Goal: Information Seeking & Learning: Learn about a topic

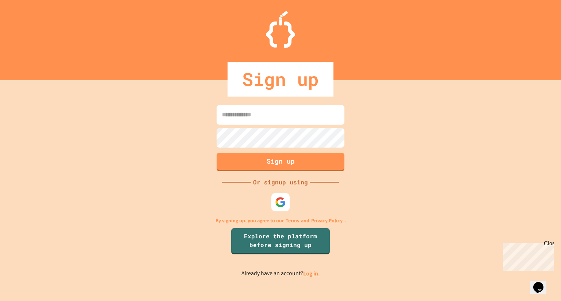
click at [291, 116] on input at bounding box center [280, 115] width 128 height 20
click at [288, 207] on div at bounding box center [280, 203] width 20 height 20
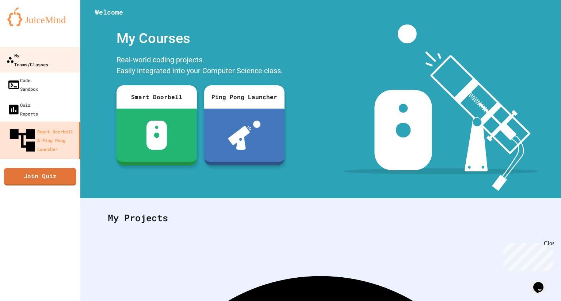
click at [48, 62] on link "My Teams/Classes" at bounding box center [40, 60] width 83 height 26
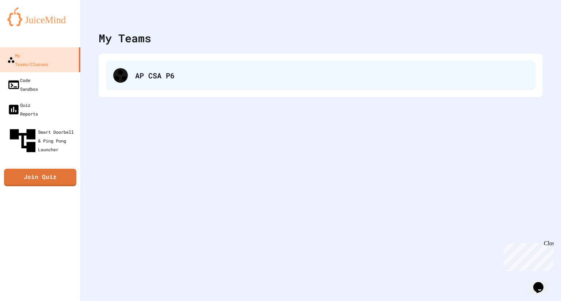
click at [147, 66] on div "AP CSA P6" at bounding box center [320, 75] width 429 height 29
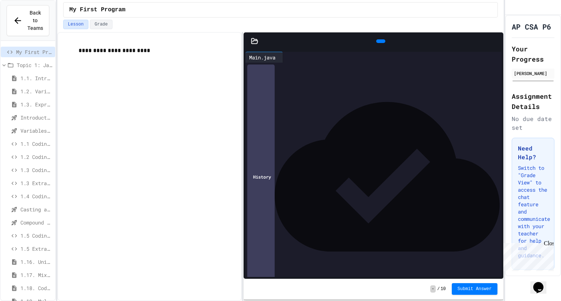
click at [38, 193] on span "1.4 Coding Practice" at bounding box center [36, 197] width 32 height 8
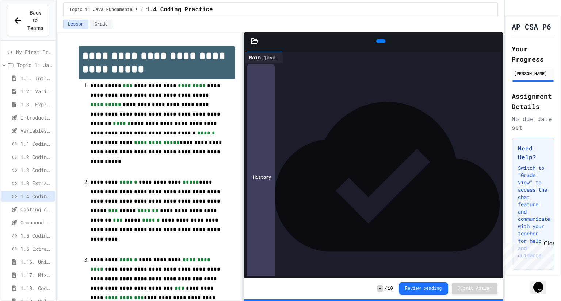
click at [38, 232] on span "1.5 Coding Practice" at bounding box center [36, 236] width 32 height 8
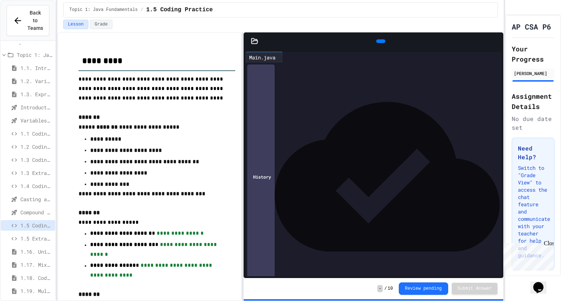
scroll to position [19, 0]
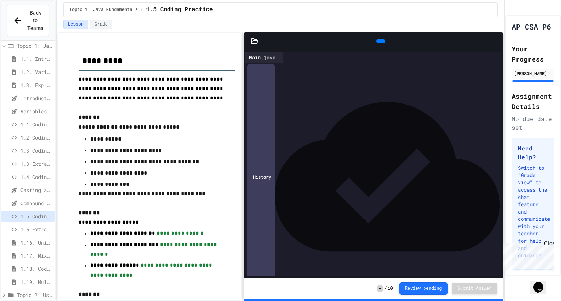
click at [31, 147] on span "1.3 Coding Practice" at bounding box center [36, 151] width 32 height 8
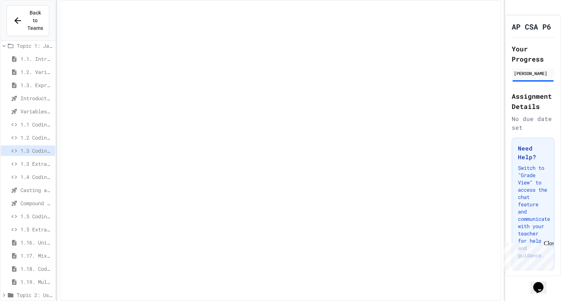
scroll to position [14, 0]
